Goal: Task Accomplishment & Management: Complete application form

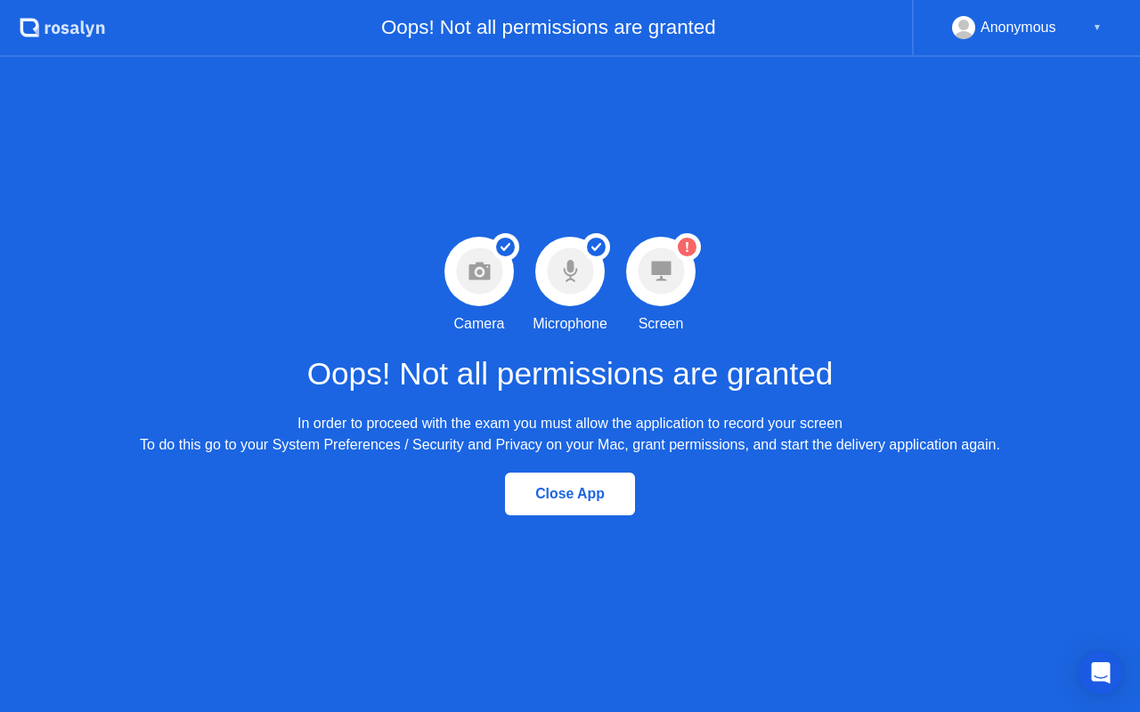
drag, startPoint x: 702, startPoint y: 252, endPoint x: 688, endPoint y: 246, distance: 15.5
click at [695, 249] on div "Warning Screen permission not granted Screen" at bounding box center [660, 286] width 91 height 98
click at [688, 246] on circle at bounding box center [687, 247] width 19 height 19
click at [1100, 676] on icon "Open Intercom Messenger" at bounding box center [1100, 672] width 20 height 23
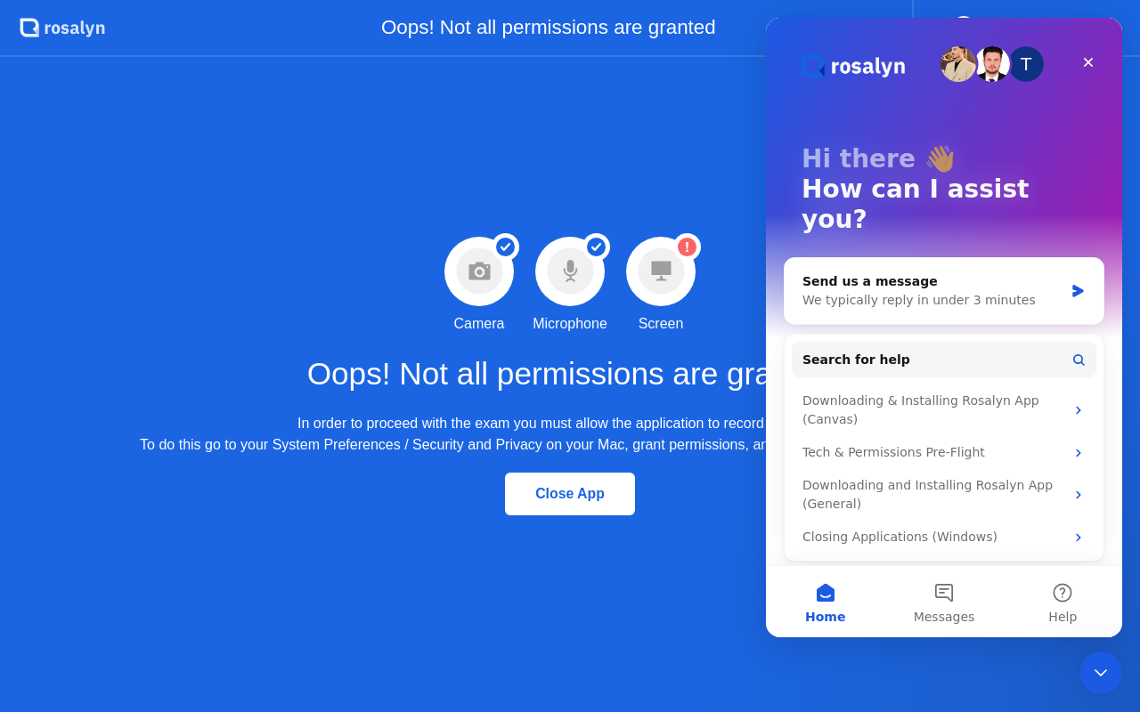
click at [716, 211] on div "Success Camera permission granted Camera Success Microphone permission granted …" at bounding box center [570, 384] width 1140 height 655
click at [665, 255] on circle at bounding box center [660, 271] width 46 height 46
click at [682, 248] on circle at bounding box center [687, 247] width 19 height 19
click at [55, 83] on div "Success Camera permission granted Camera Success Microphone permission granted …" at bounding box center [570, 384] width 1140 height 655
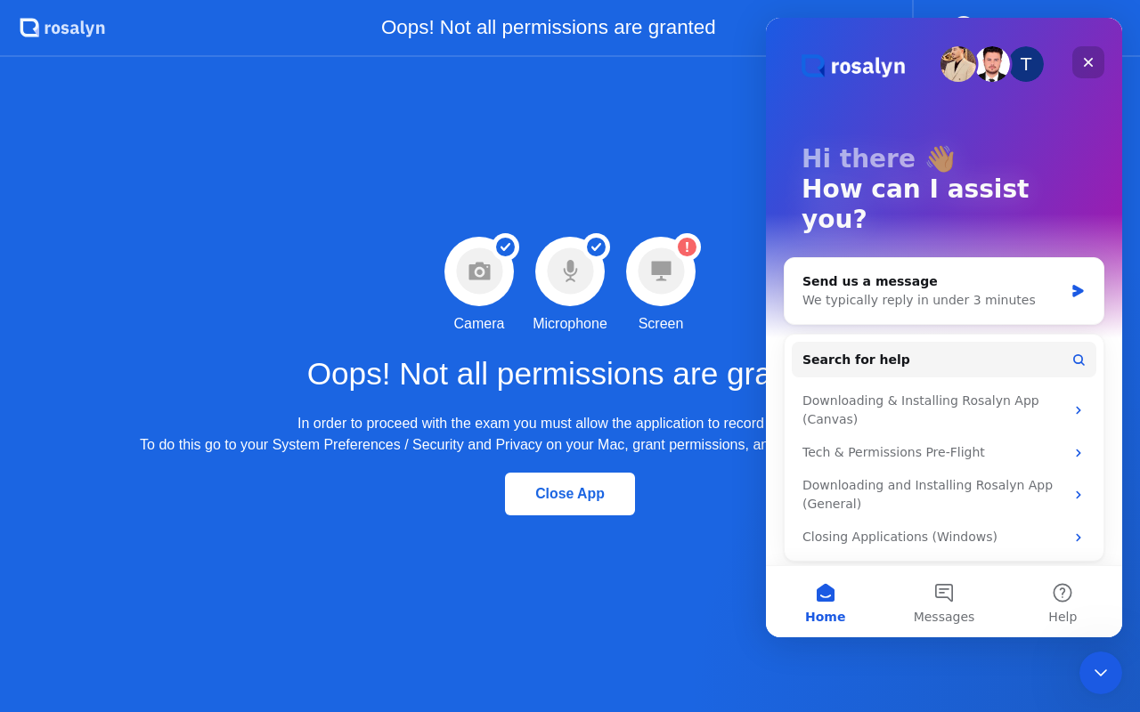
click at [1088, 67] on icon "Close" at bounding box center [1088, 62] width 14 height 14
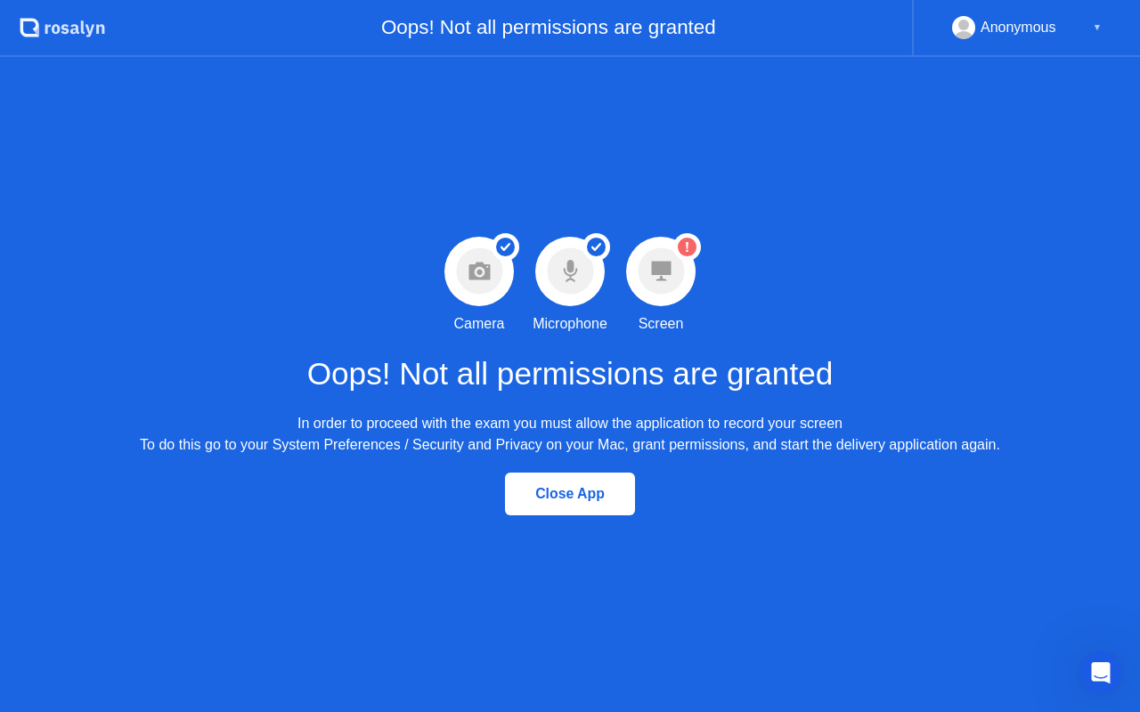
click at [1103, 27] on div "Anonymous ▼" at bounding box center [1026, 28] width 228 height 57
click at [1093, 22] on div "▼" at bounding box center [1096, 27] width 9 height 23
click at [1097, 30] on div "▼" at bounding box center [1096, 27] width 9 height 23
drag, startPoint x: 658, startPoint y: 253, endPoint x: 337, endPoint y: 0, distance: 408.2
click at [419, 46] on app-layout-with-header ".st0{fill:#f0f8ff;} .st1{fill:#d4e3ff;} .st2{fill:#b4c2ff;} background Oops! No…" at bounding box center [570, 356] width 1140 height 712
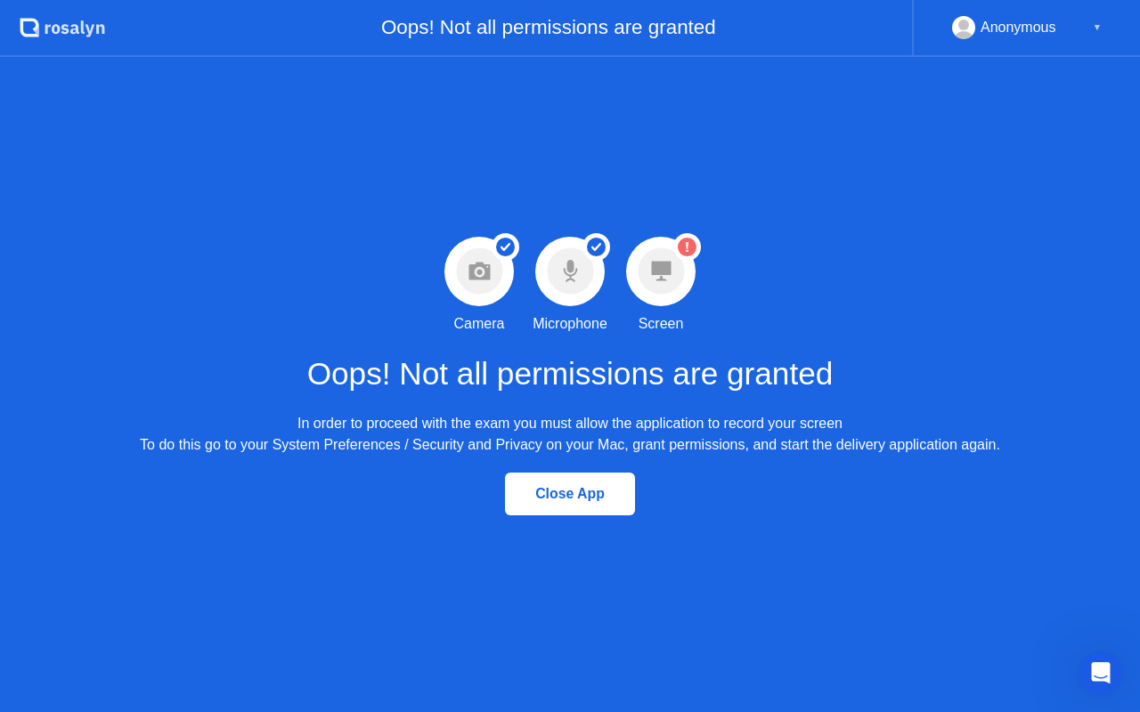
click at [89, 27] on icon ".st0{fill:#f0f8ff;} .st1{fill:#d4e3ff;} .st2{fill:#b4c2ff;} background" at bounding box center [62, 27] width 85 height 28
click at [562, 430] on div "In order to proceed with the exam you must allow the application to record your…" at bounding box center [570, 434] width 860 height 43
click at [583, 511] on button "Close App" at bounding box center [570, 494] width 130 height 43
